Goal: Transaction & Acquisition: Purchase product/service

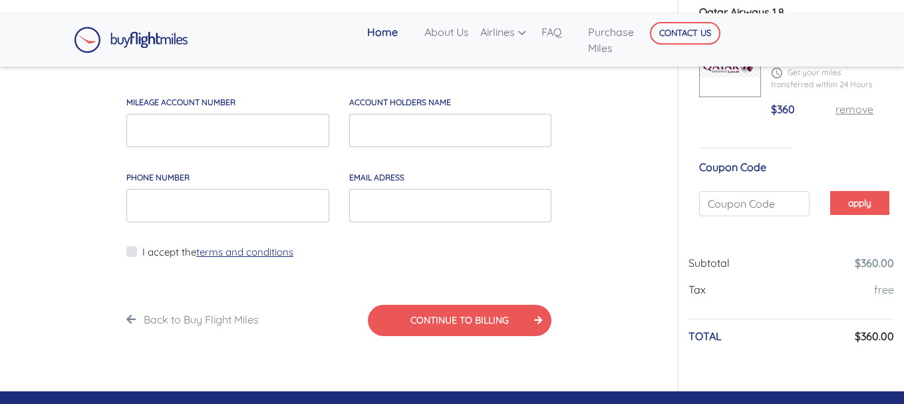
scroll to position [67, 0]
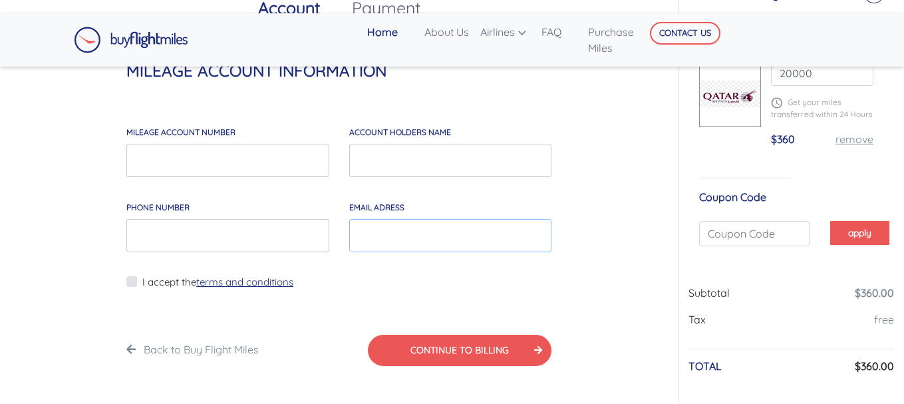
click at [388, 232] on input "EMAIL*" at bounding box center [450, 235] width 203 height 33
type input "paulmassoma3@gmail.com"
click at [381, 161] on input "account holders NAME" at bounding box center [450, 160] width 203 height 33
type input "PAUL EBENEZER MASSOMA KWIN"
type input "691428549"
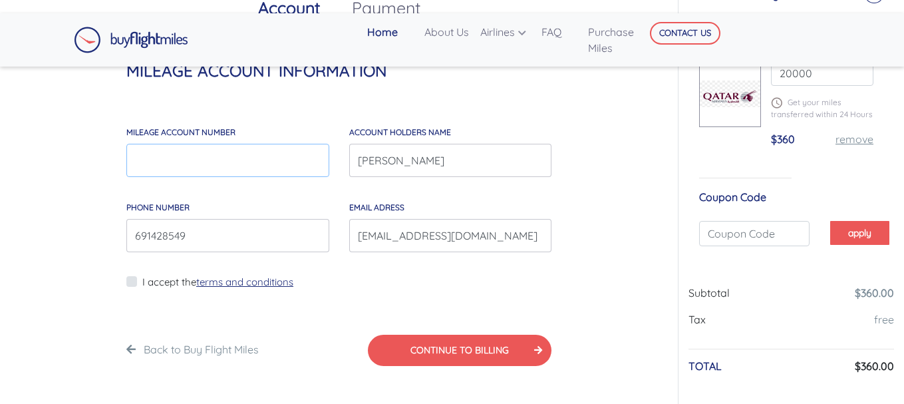
click at [188, 164] on input "MILEAGE account number" at bounding box center [227, 160] width 203 height 33
type input "1234567890"
click at [142, 279] on label "I accept the terms and conditions" at bounding box center [217, 282] width 151 height 15
click at [142, 279] on input "I accept the terms and conditions" at bounding box center [146, 289] width 9 height 33
checkbox input "true"
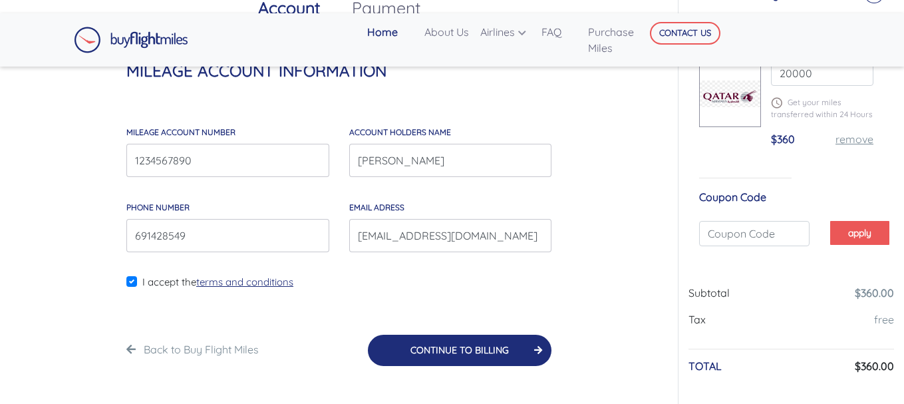
click at [458, 361] on button "CONTINUE TO BILLING" at bounding box center [460, 350] width 184 height 31
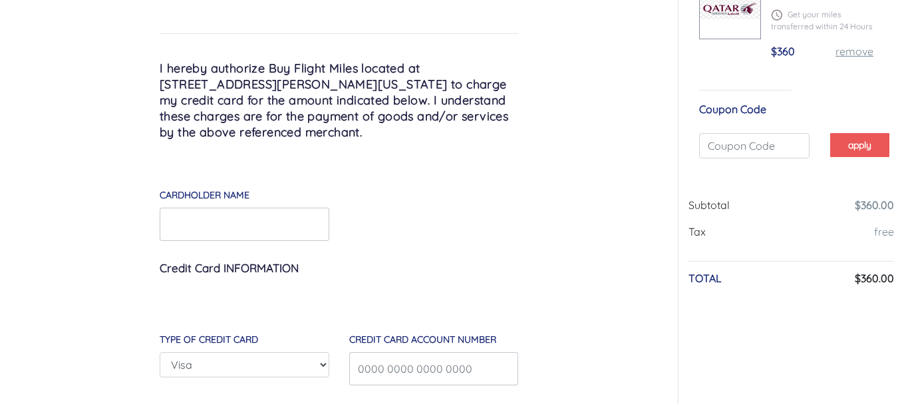
scroll to position [0, 0]
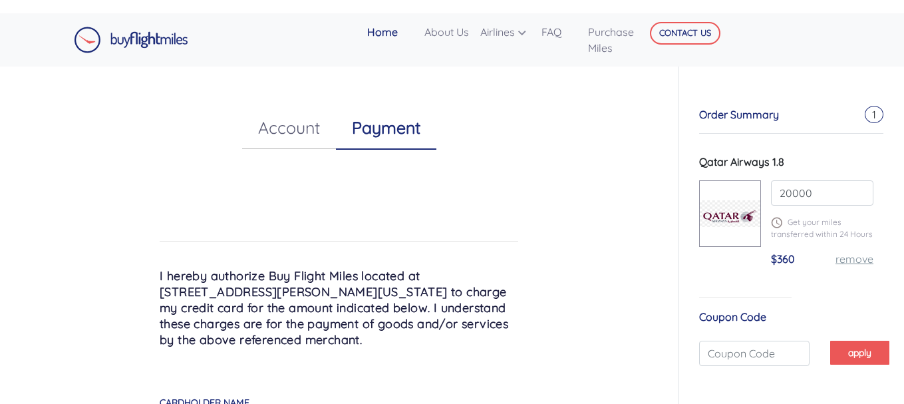
click at [379, 35] on link "Home" at bounding box center [390, 32] width 57 height 27
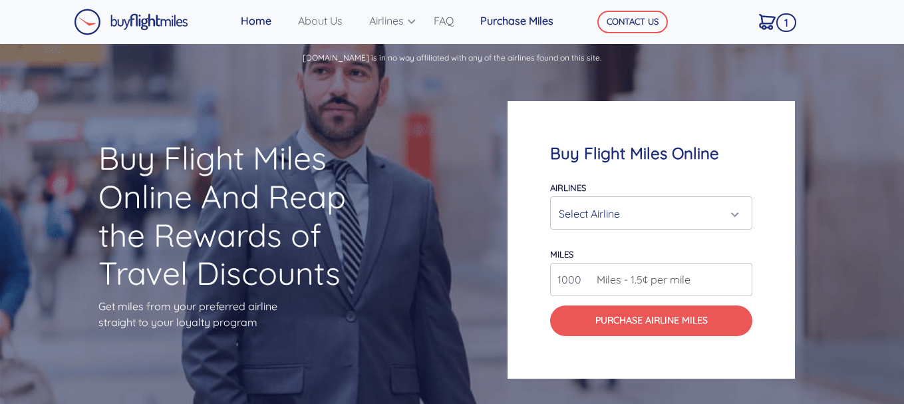
click at [514, 20] on link "Purchase Miles" at bounding box center [525, 20] width 100 height 27
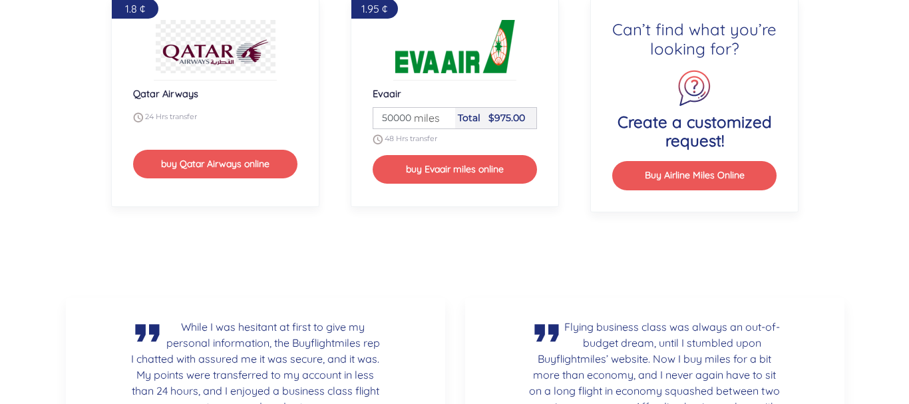
scroll to position [1724, 0]
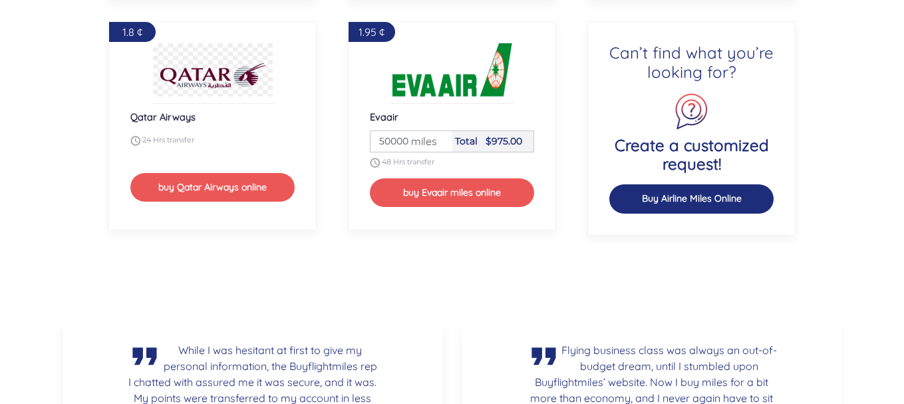
click at [705, 194] on button "Buy Airline Miles Online" at bounding box center [691, 198] width 165 height 29
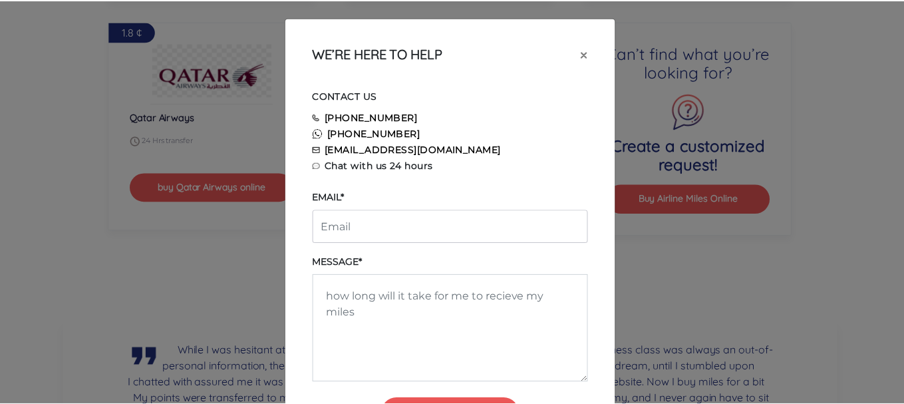
scroll to position [0, 0]
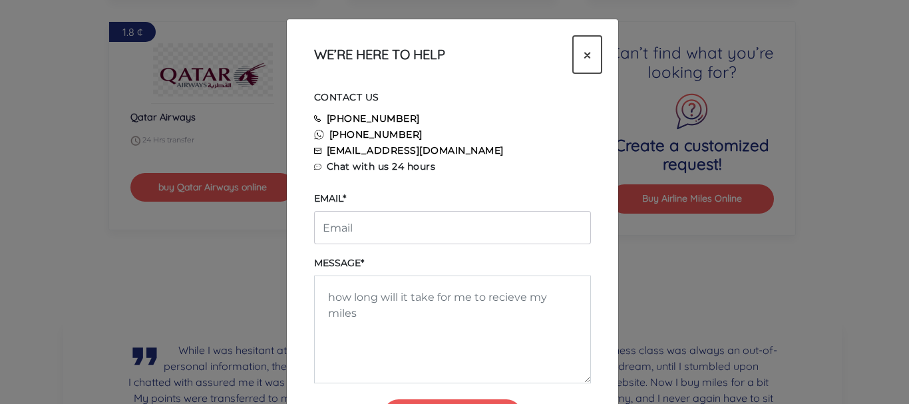
click at [587, 54] on span "×" at bounding box center [586, 55] width 7 height 20
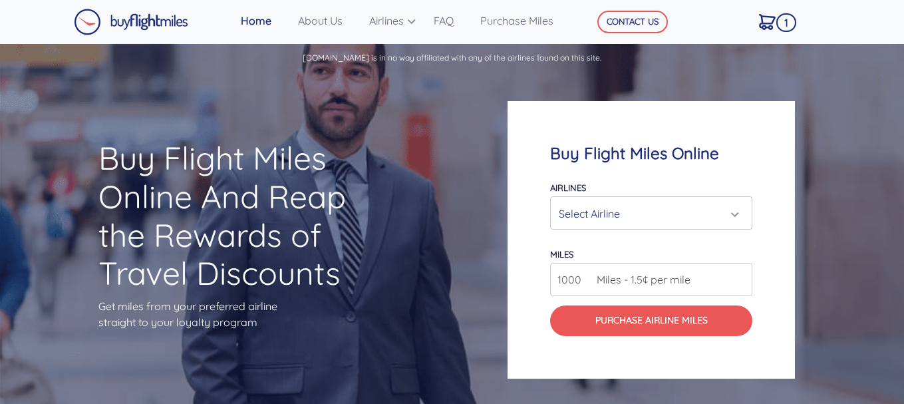
click at [728, 211] on div "Select Airline" at bounding box center [647, 213] width 177 height 25
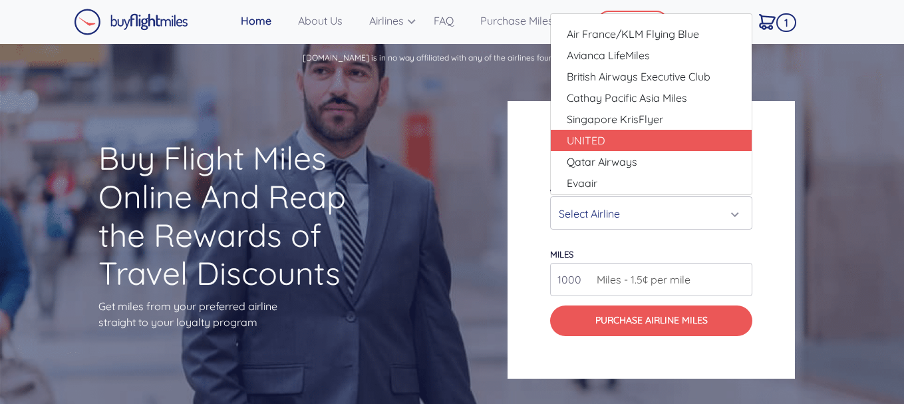
scroll to position [22, 0]
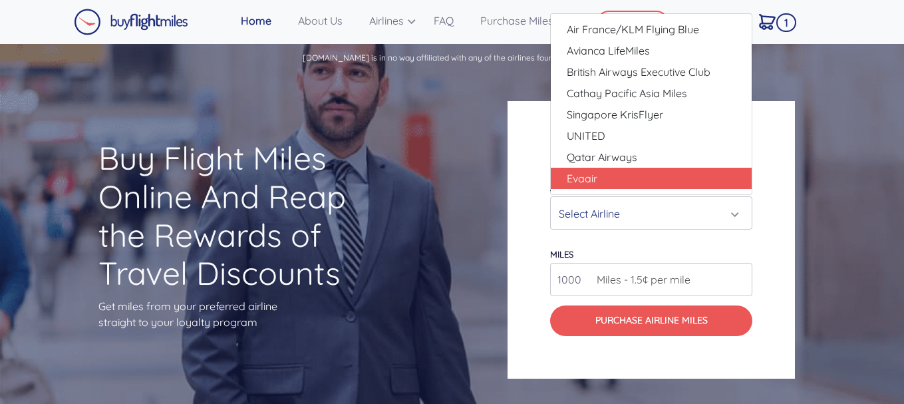
click at [662, 176] on link "Evaair" at bounding box center [651, 178] width 201 height 21
select select "Evaair"
type input "50000"
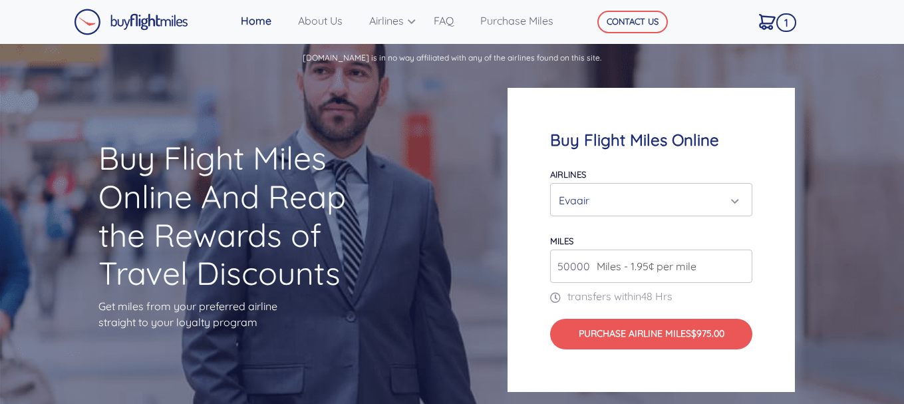
click at [732, 200] on div "Evaair" at bounding box center [647, 200] width 177 height 25
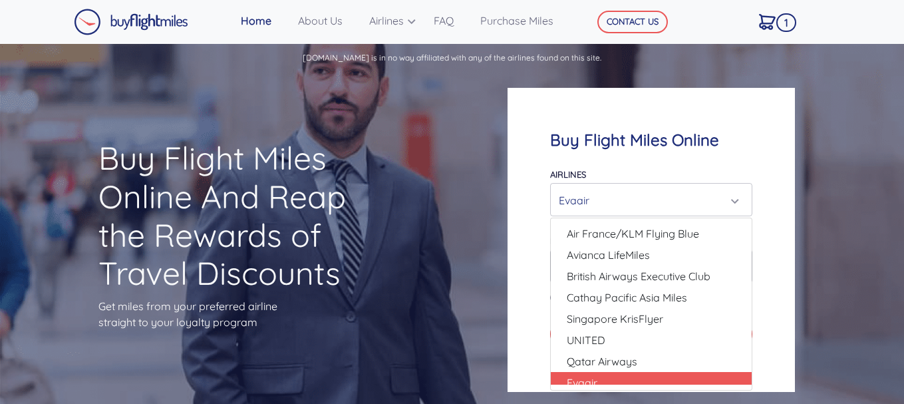
scroll to position [31, 0]
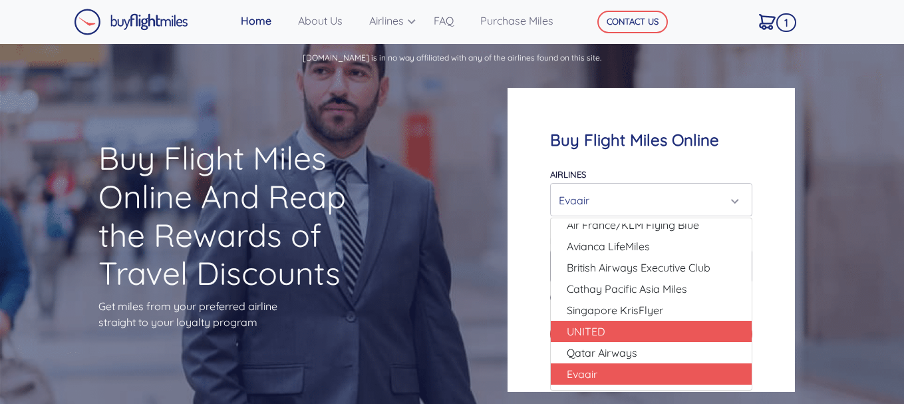
click at [667, 337] on link "UNITED" at bounding box center [651, 331] width 201 height 21
select select "UNITED"
type input "80000"
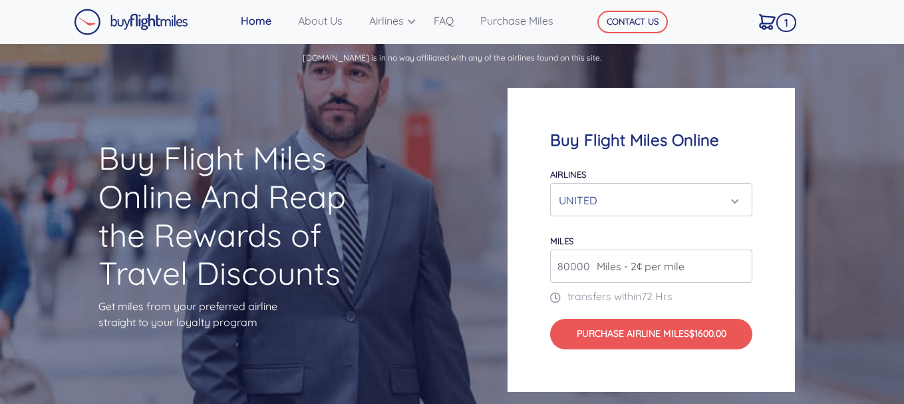
click at [732, 199] on div "UNITED" at bounding box center [647, 200] width 177 height 25
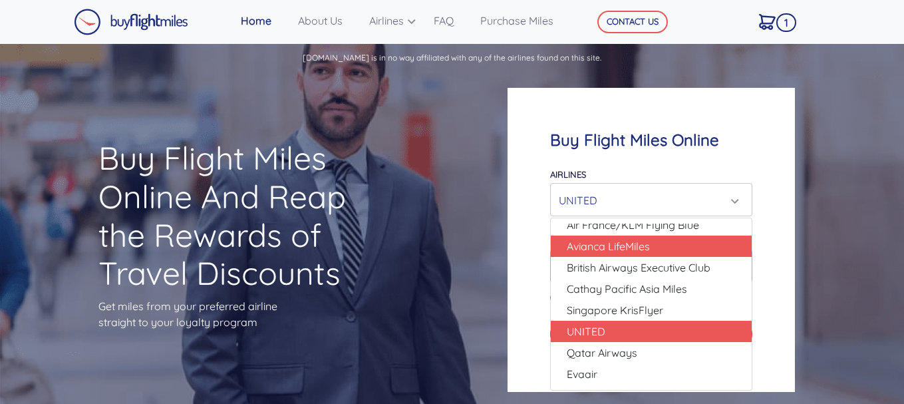
scroll to position [0, 0]
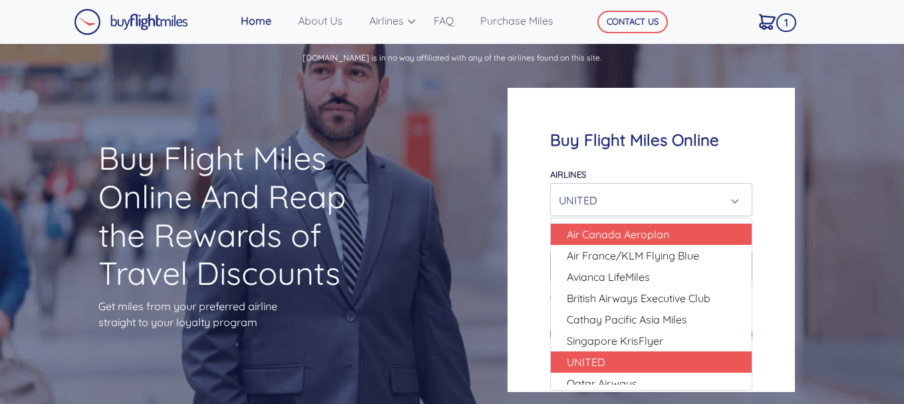
click at [674, 241] on link "Air Canada Aeroplan" at bounding box center [651, 233] width 201 height 21
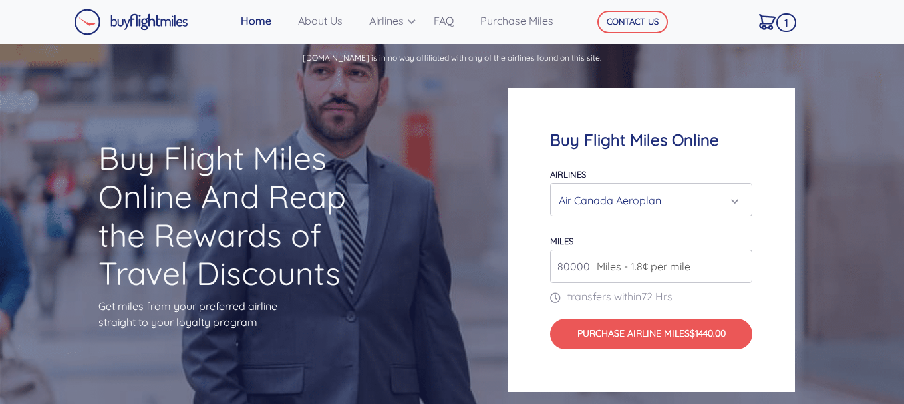
click at [733, 199] on div "Air Canada Aeroplan" at bounding box center [647, 200] width 177 height 25
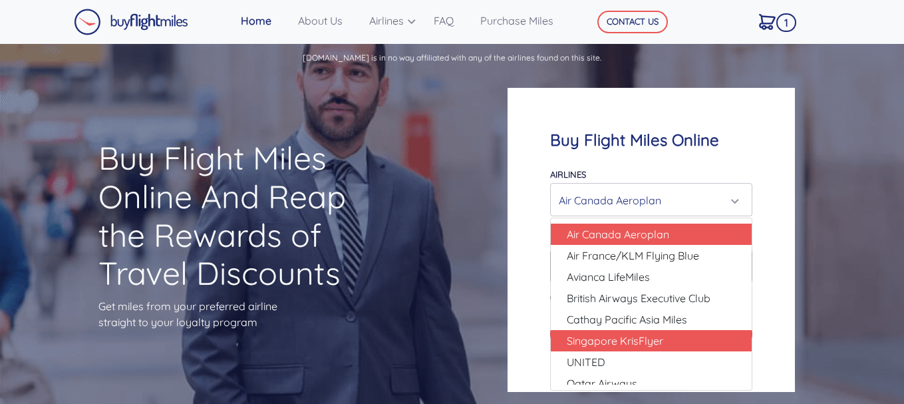
click at [678, 339] on link "Singapore KrisFlyer" at bounding box center [651, 340] width 201 height 21
select select "Singapore KrisFlyer"
